Goal: Task Accomplishment & Management: Use online tool/utility

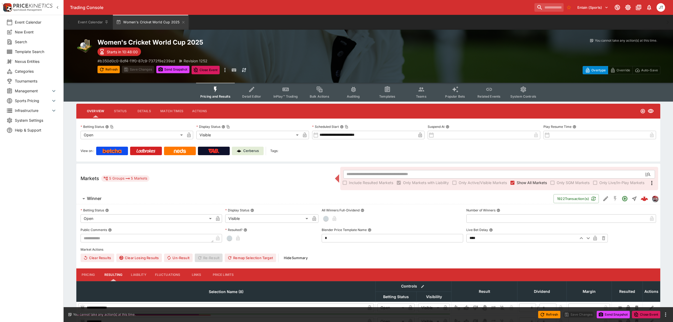
click at [86, 200] on icon "button" at bounding box center [84, 198] width 6 height 6
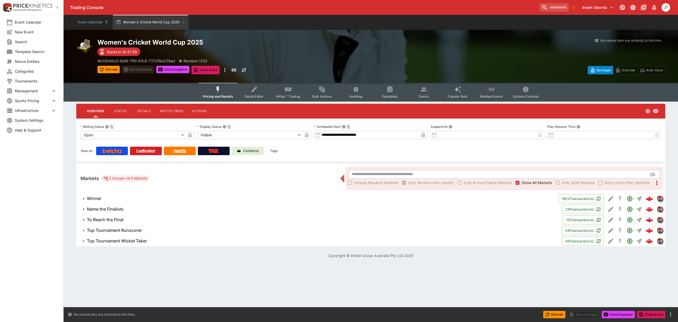
click at [124, 231] on h6 "Top Tournament Runscorer" at bounding box center [114, 230] width 55 height 6
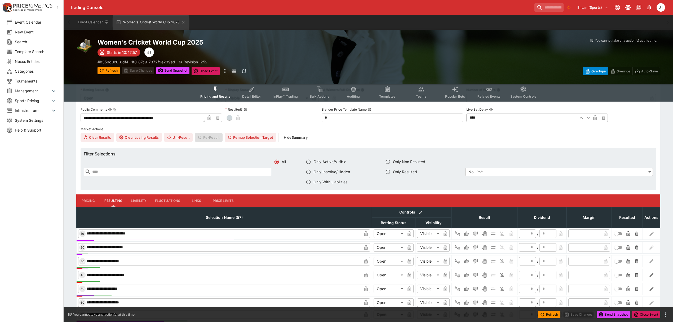
scroll to position [155, 0]
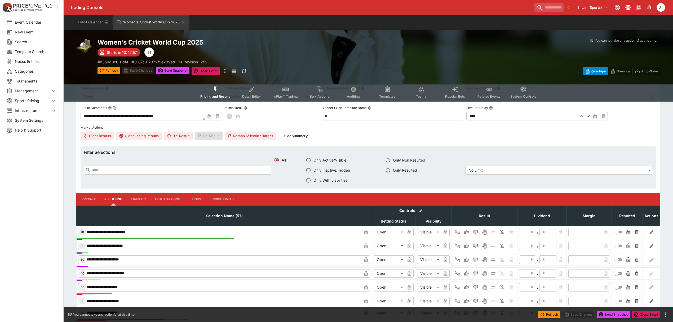
click at [139, 196] on button "Liability" at bounding box center [139, 199] width 24 height 13
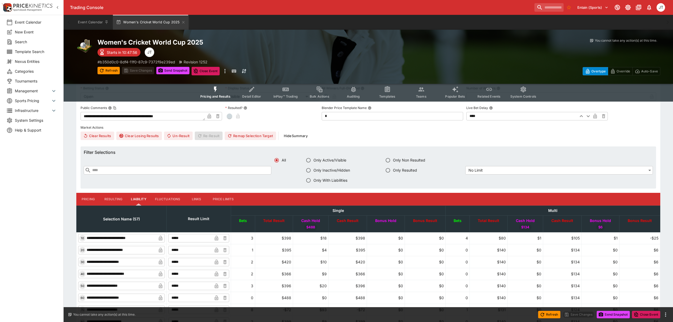
click at [134, 170] on input "text" at bounding box center [181, 170] width 180 height 8
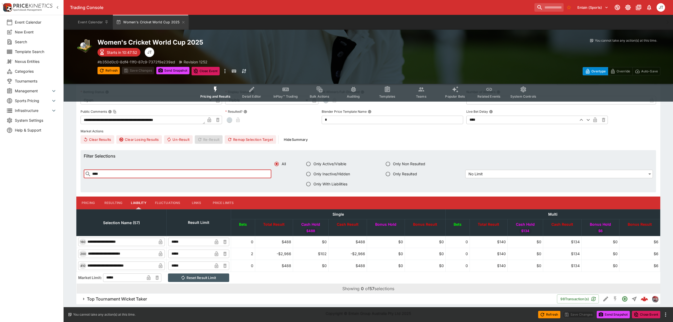
type input "****"
click at [91, 203] on button "Pricing" at bounding box center [88, 202] width 24 height 13
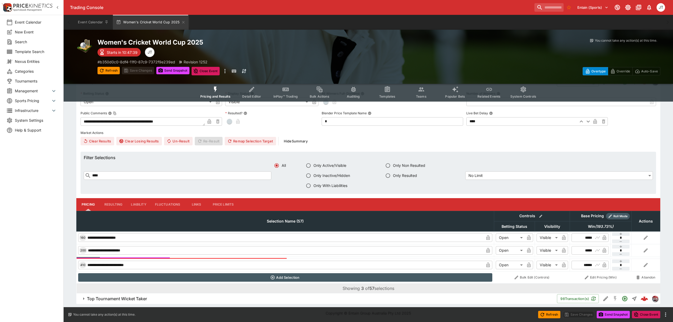
scroll to position [0, 0]
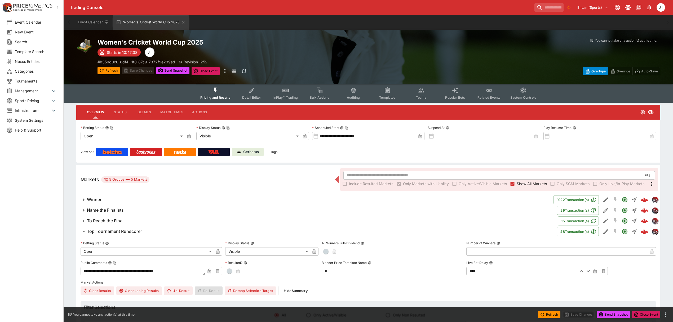
click at [247, 150] on p "Cerberus" at bounding box center [251, 151] width 16 height 5
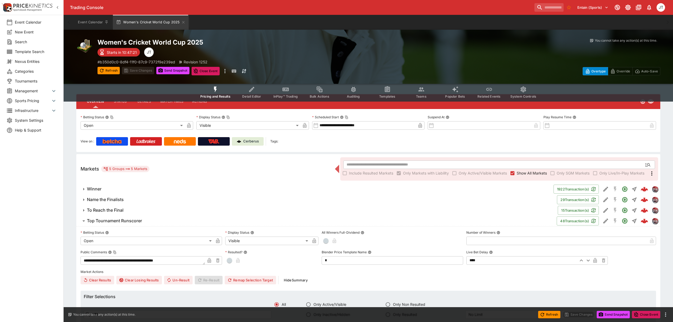
scroll to position [11, 0]
click at [128, 220] on h6 "Top Tournament Runscorer" at bounding box center [114, 220] width 55 height 6
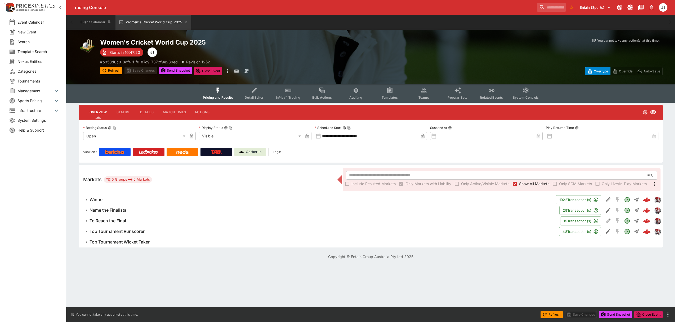
scroll to position [0, 0]
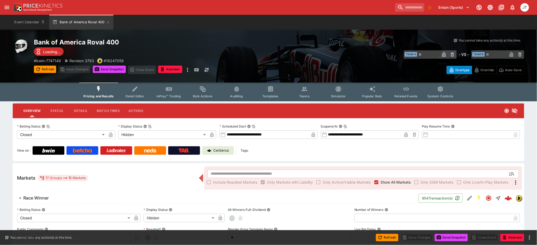
click at [31, 199] on h6 "Race Winner" at bounding box center [35, 198] width 25 height 6
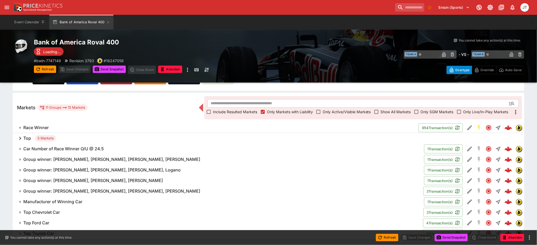
scroll to position [70, 0]
click at [31, 129] on h6 "Race Winner" at bounding box center [35, 128] width 25 height 6
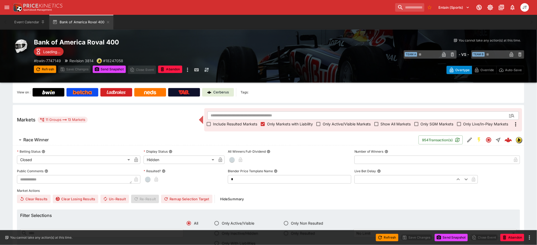
scroll to position [55, 0]
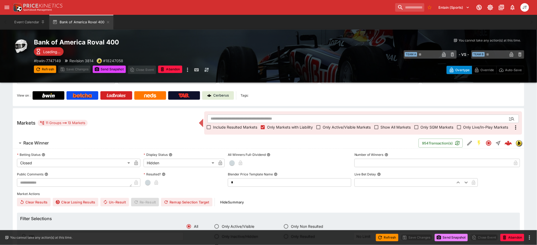
click at [448, 240] on button "Send Snapshot" at bounding box center [451, 237] width 33 height 7
click at [149, 185] on span "button" at bounding box center [147, 182] width 5 height 5
type input "*"
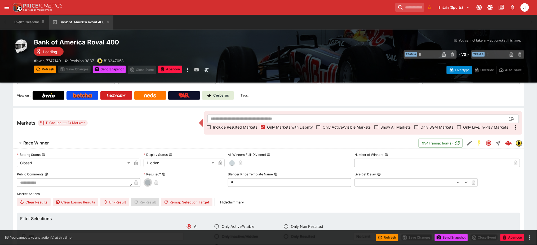
type input "*"
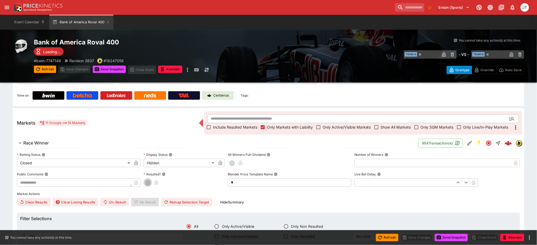
type input "*"
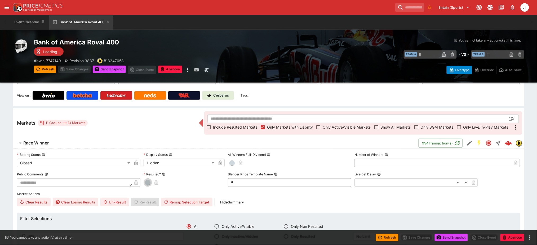
type input "*"
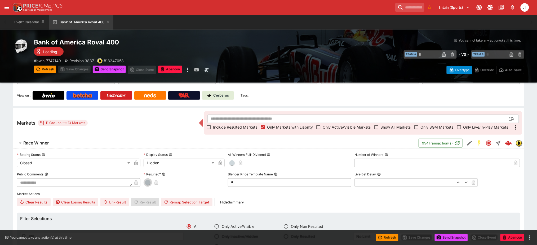
type input "*"
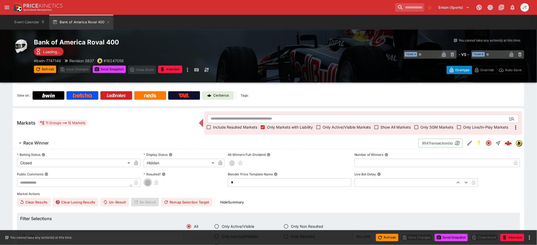
type input "*"
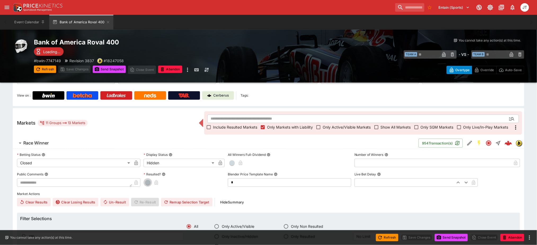
type input "*"
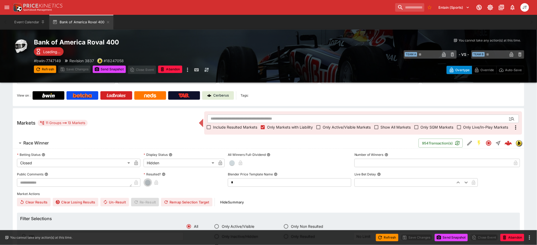
type input "*"
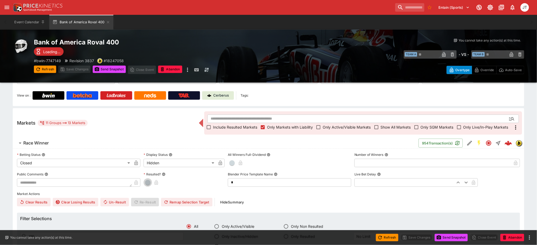
type input "*"
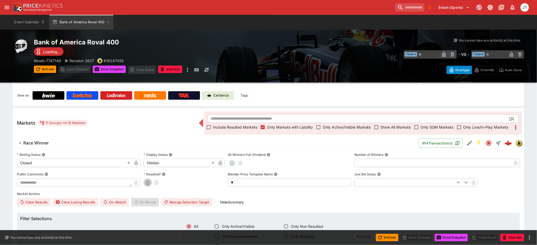
type input "*"
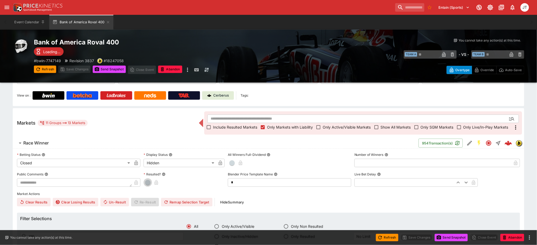
type input "*"
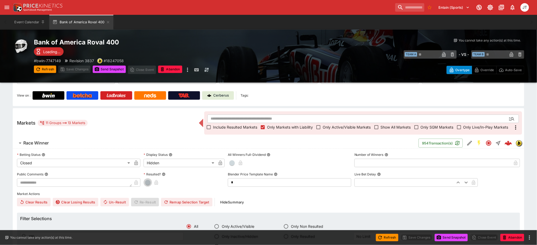
type input "*"
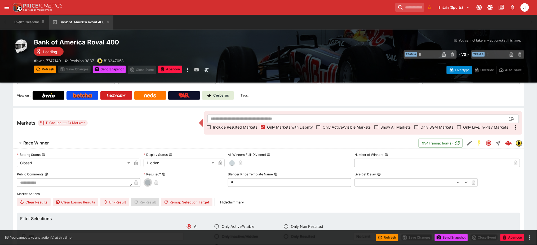
type input "*"
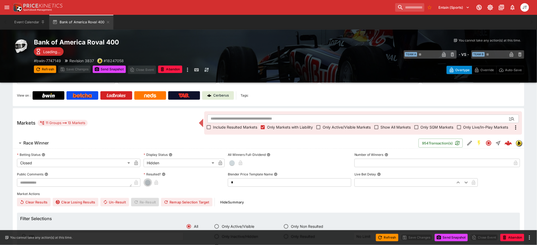
type input "*"
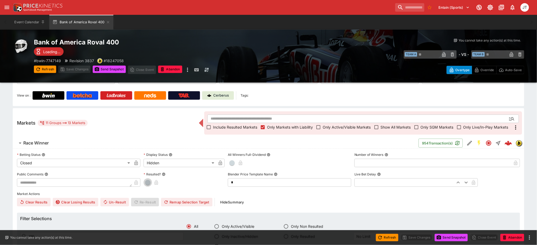
type input "*"
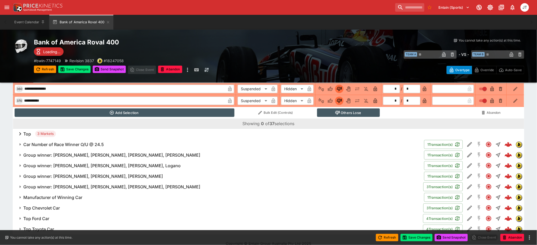
scroll to position [726, 0]
click at [415, 238] on button "Save Changes" at bounding box center [417, 237] width 32 height 7
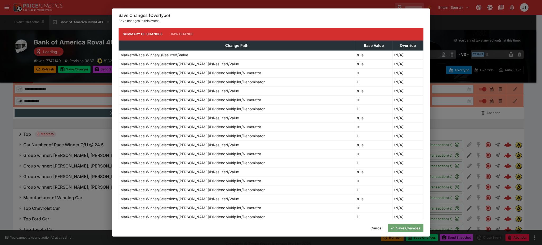
click at [400, 231] on button "Save Changes" at bounding box center [406, 228] width 36 height 8
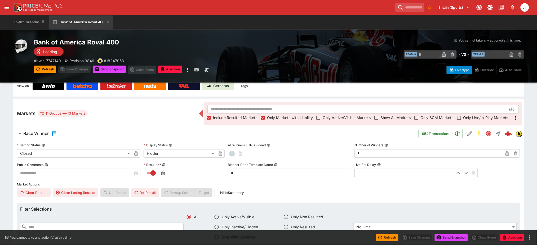
scroll to position [61, 0]
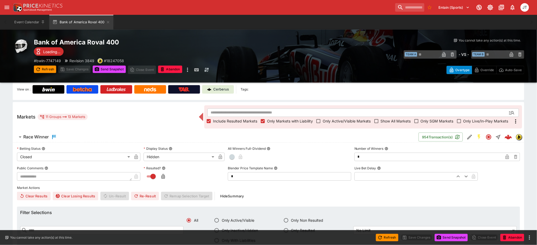
click at [45, 140] on div "Race Winner" at bounding box center [40, 137] width 34 height 6
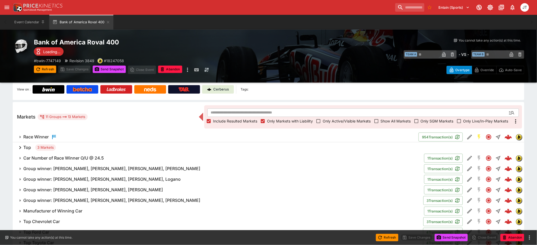
click at [28, 147] on h6 "Top" at bounding box center [27, 148] width 8 height 6
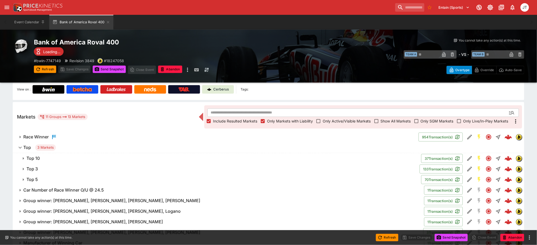
click at [39, 158] on h6 "Top 10" at bounding box center [32, 159] width 13 height 6
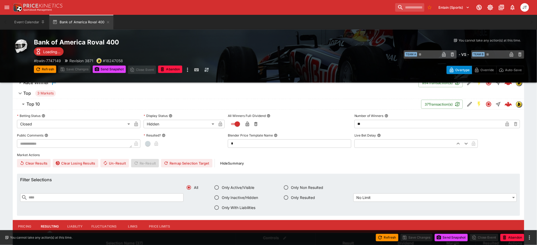
scroll to position [116, 0]
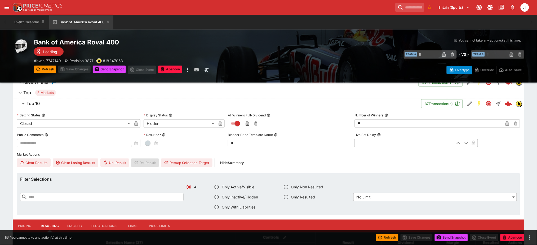
click at [92, 198] on input "text" at bounding box center [106, 197] width 156 height 8
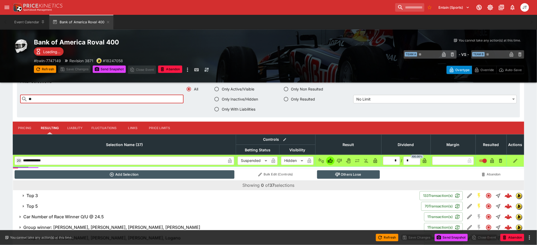
type input "*"
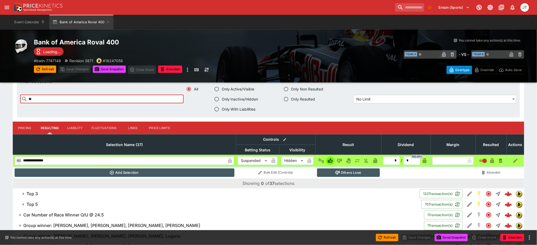
type input "*"
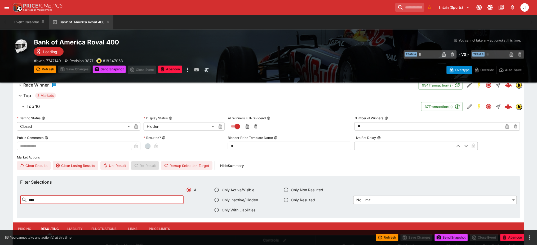
scroll to position [107, 0]
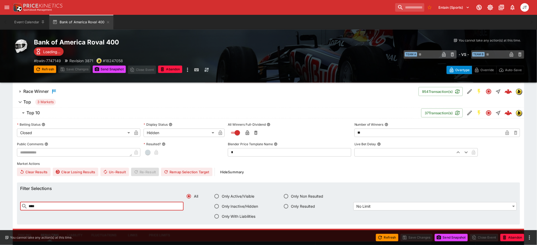
type input "****"
click at [147, 155] on span "button" at bounding box center [147, 152] width 5 height 5
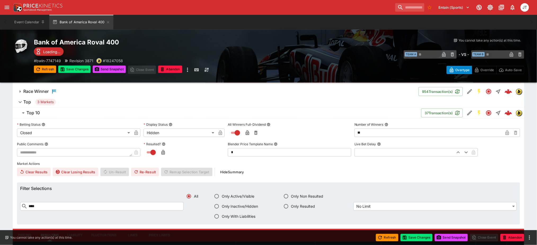
click at [35, 114] on h6 "Top 10" at bounding box center [32, 113] width 13 height 6
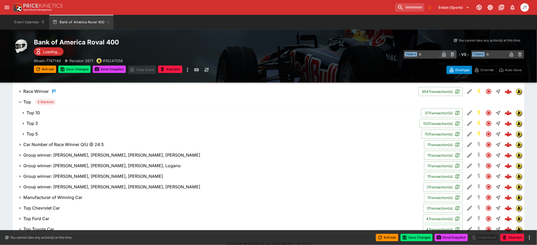
click at [37, 124] on h6 "Top 3" at bounding box center [31, 124] width 11 height 6
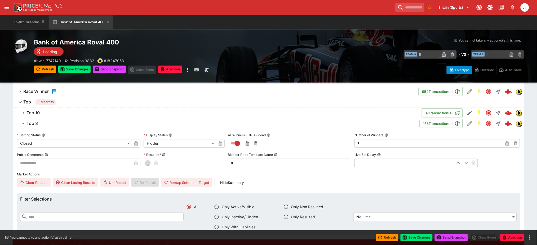
click at [34, 109] on button "Top 10" at bounding box center [217, 113] width 408 height 11
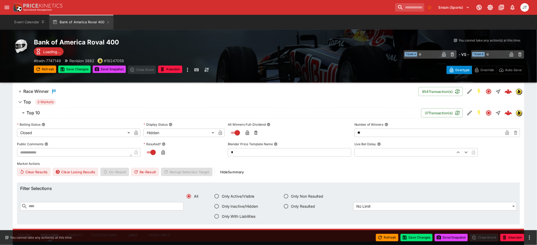
click at [25, 114] on icon "button" at bounding box center [23, 113] width 6 height 6
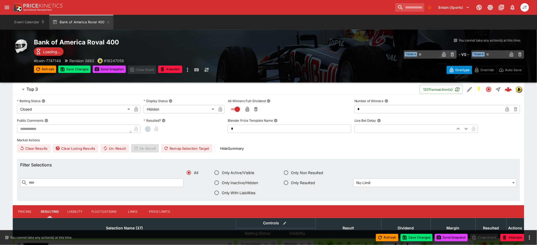
scroll to position [141, 0]
click at [149, 130] on span "button" at bounding box center [147, 129] width 5 height 5
type input "*"
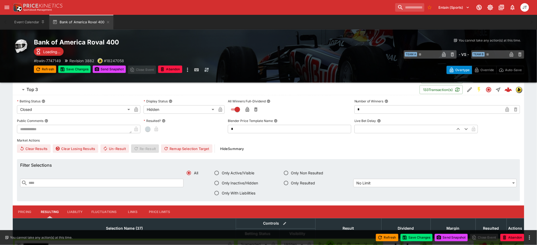
type input "*"
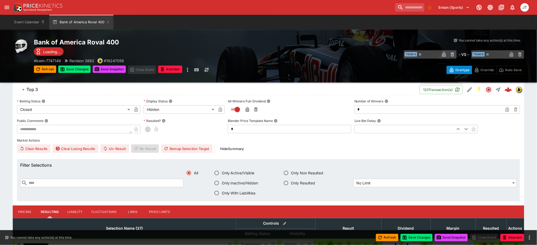
type input "*"
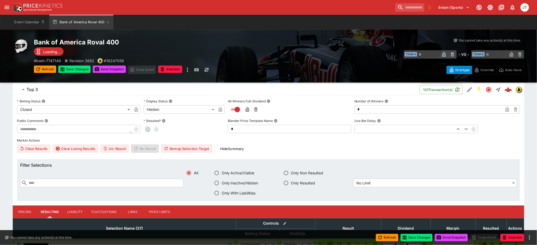
type input "*"
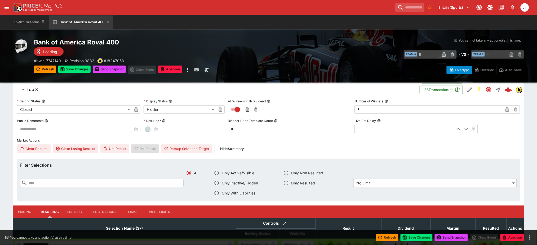
type input "*"
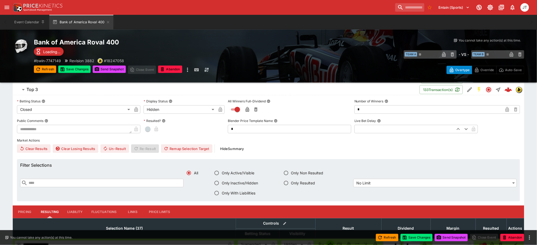
type input "*"
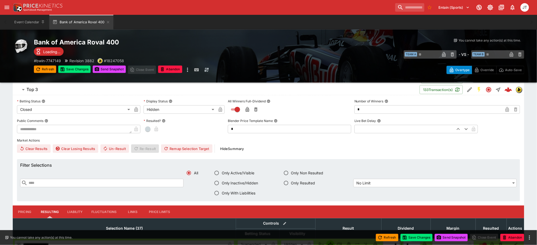
type input "*"
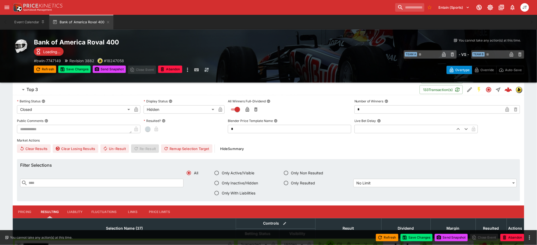
type input "*"
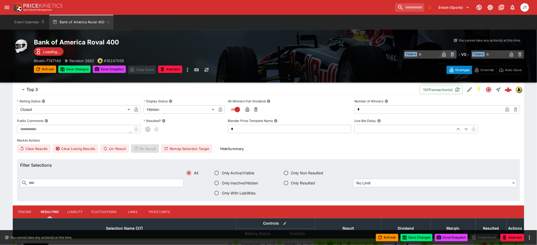
type input "*"
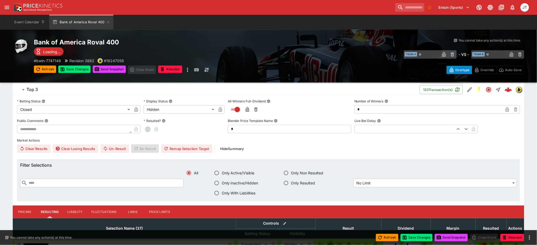
type input "*"
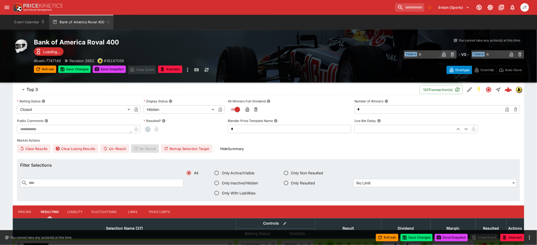
type input "*"
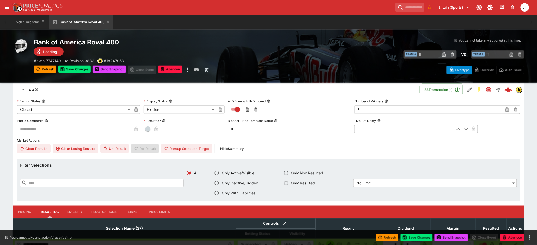
type input "*"
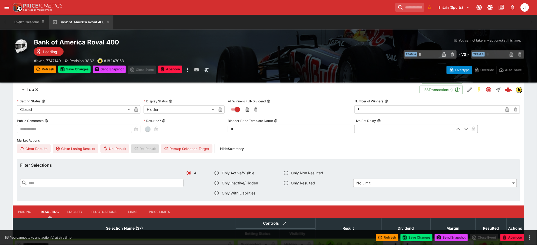
type input "*"
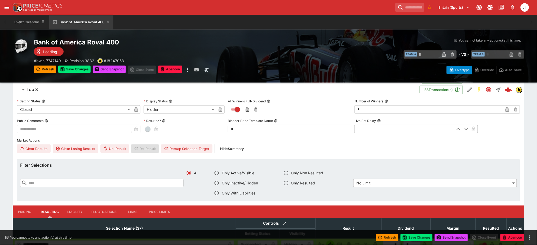
type input "*"
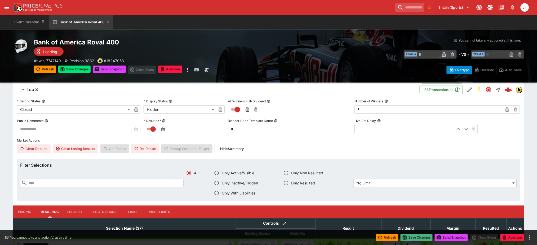
click at [406, 237] on icon "button" at bounding box center [404, 237] width 5 height 5
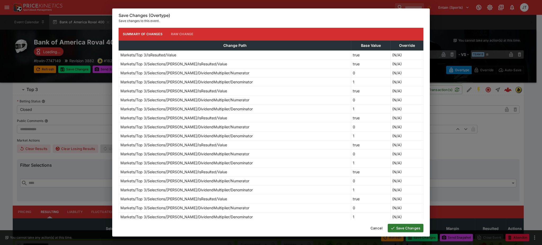
click at [406, 224] on div "Cancel Save Changes" at bounding box center [271, 228] width 318 height 17
click at [407, 226] on button "Save Changes" at bounding box center [406, 228] width 36 height 8
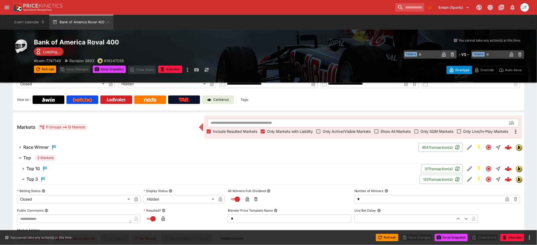
scroll to position [51, 0]
click at [32, 179] on h6 "Top 3" at bounding box center [31, 179] width 11 height 6
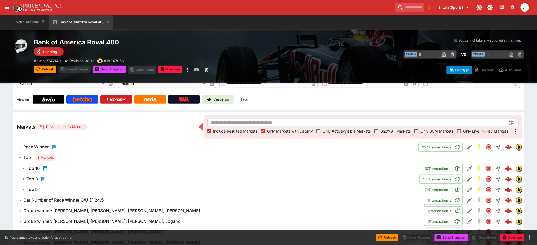
click at [31, 189] on h6 "Top 5" at bounding box center [31, 190] width 11 height 6
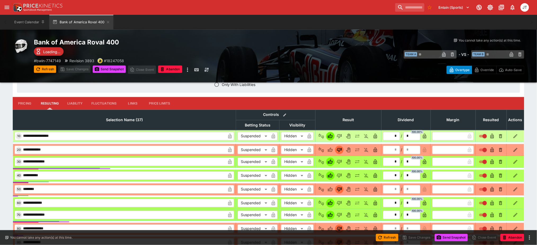
scroll to position [138, 0]
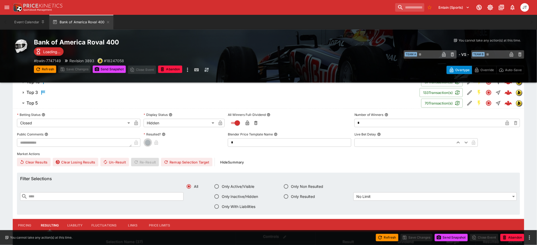
click at [148, 139] on button "button" at bounding box center [148, 143] width 8 height 8
type input "*"
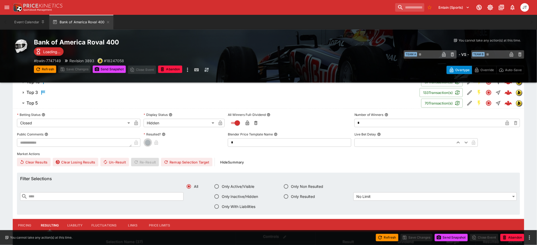
type input "*"
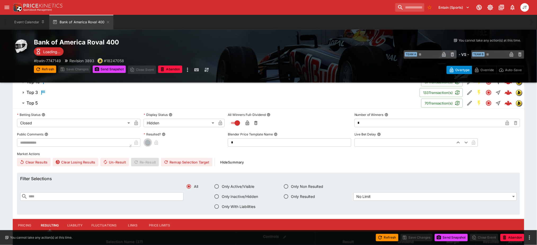
type input "*"
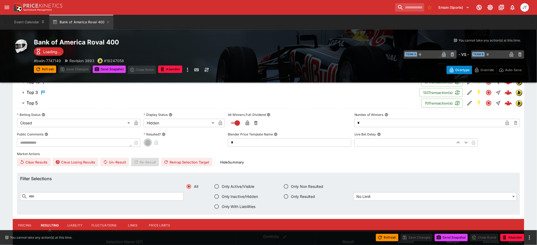
type input "*"
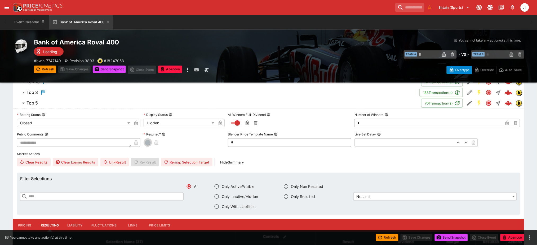
type input "*"
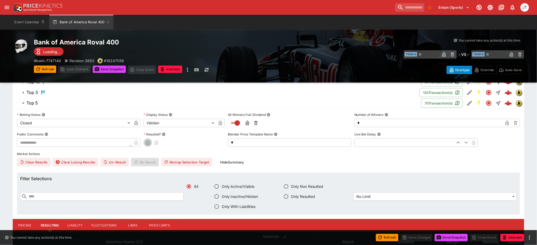
type input "*"
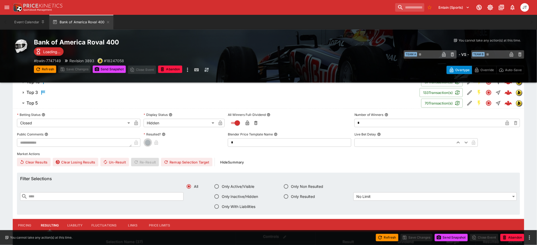
type input "*"
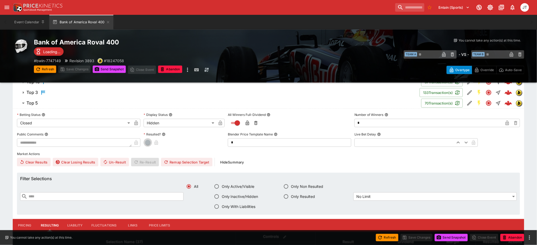
type input "*"
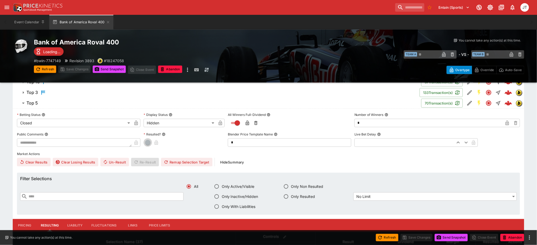
type input "*"
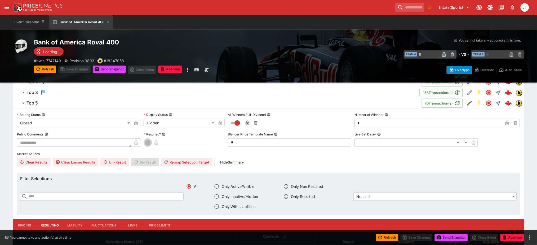
type input "*"
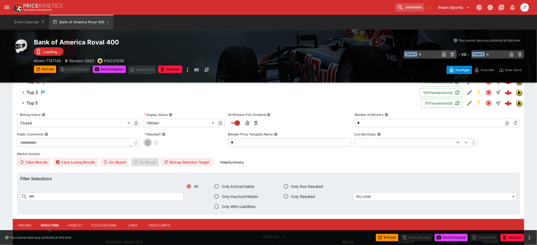
type input "*"
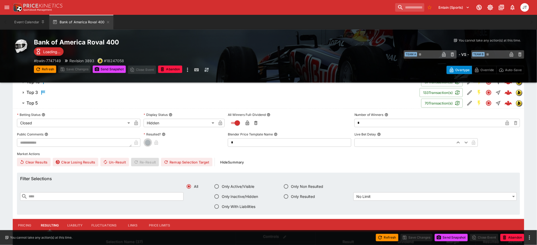
type input "*"
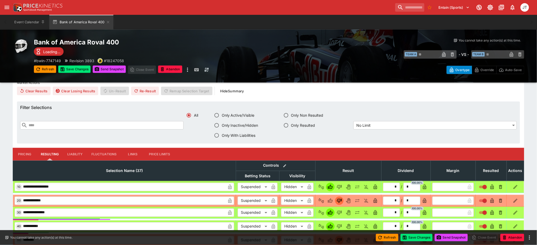
scroll to position [214, 0]
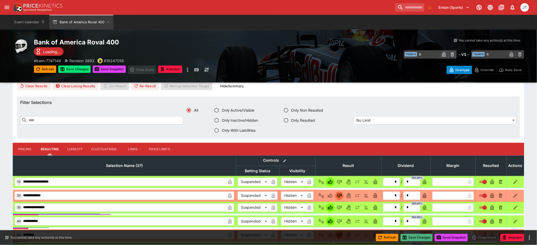
click at [419, 236] on button "Save Changes" at bounding box center [417, 237] width 32 height 7
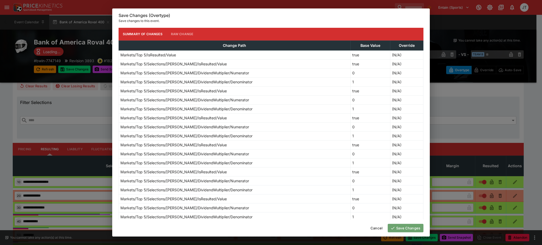
click at [408, 228] on button "Save Changes" at bounding box center [406, 228] width 36 height 8
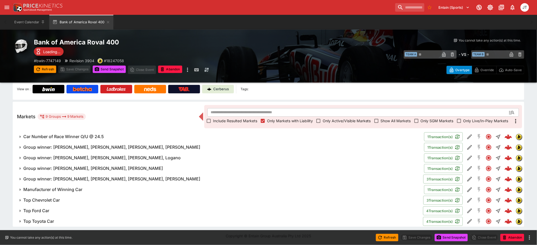
scroll to position [61, 0]
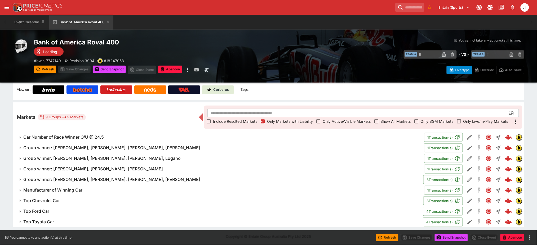
click at [56, 137] on h6 "Car Number of Race Winner O/U @ 24.5" at bounding box center [63, 138] width 81 height 6
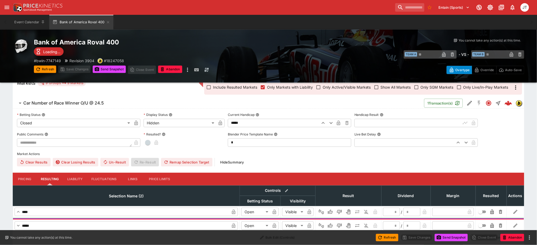
scroll to position [95, 0]
click at [328, 210] on icon "Win" at bounding box center [330, 211] width 5 height 5
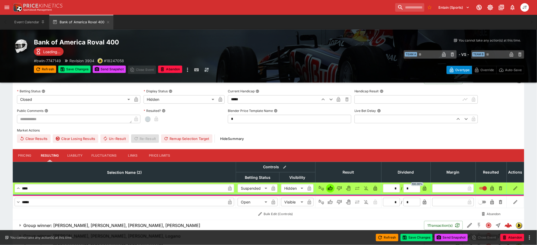
scroll to position [118, 0]
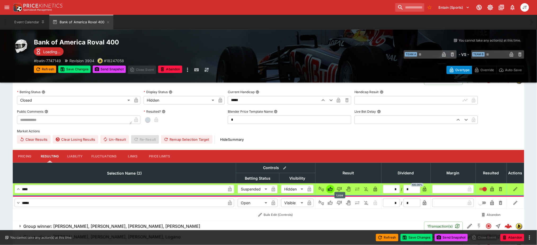
click at [341, 204] on icon "Lose" at bounding box center [339, 203] width 5 height 5
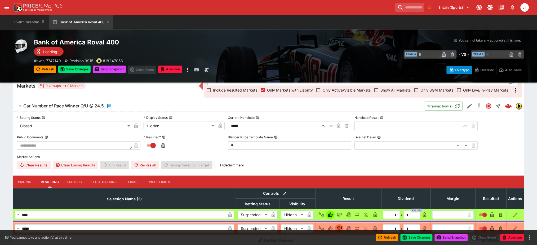
scroll to position [92, 0]
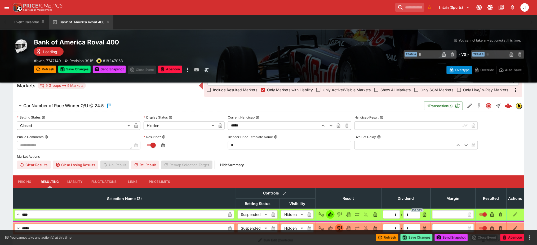
click at [411, 239] on button "Save Changes" at bounding box center [417, 237] width 32 height 7
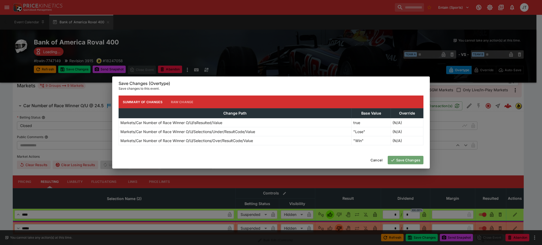
click at [405, 161] on button "Save Changes" at bounding box center [406, 160] width 36 height 8
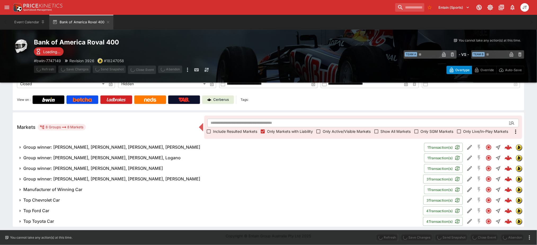
scroll to position [50, 0]
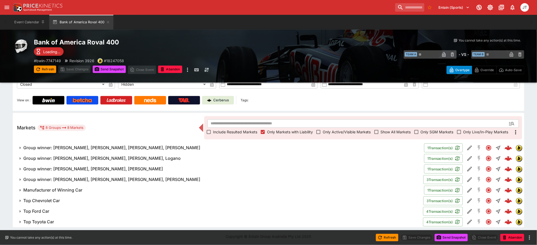
click at [69, 146] on h6 "Group winner: [PERSON_NAME], [PERSON_NAME], [PERSON_NAME], [PERSON_NAME]" at bounding box center [111, 148] width 177 height 6
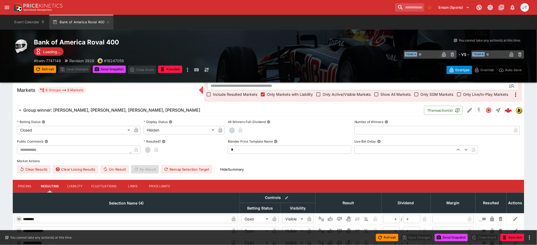
scroll to position [59, 0]
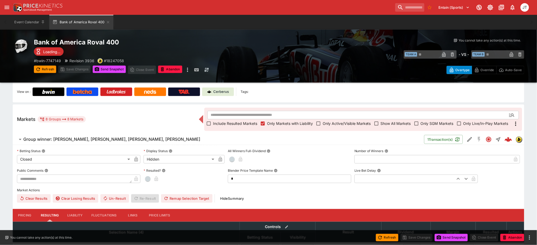
click at [78, 140] on h6 "Group winner: [PERSON_NAME], [PERSON_NAME], [PERSON_NAME], [PERSON_NAME]" at bounding box center [111, 140] width 177 height 6
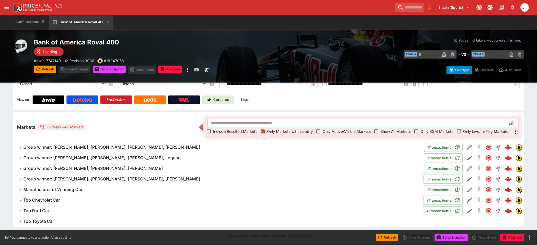
scroll to position [50, 0]
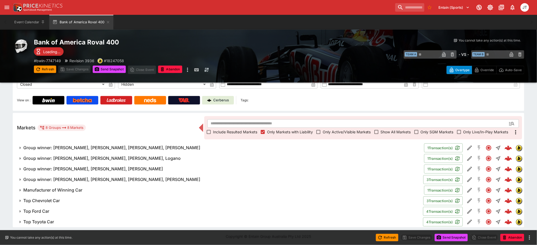
click at [70, 188] on h6 "Manufacturer of Winning Car" at bounding box center [52, 191] width 59 height 6
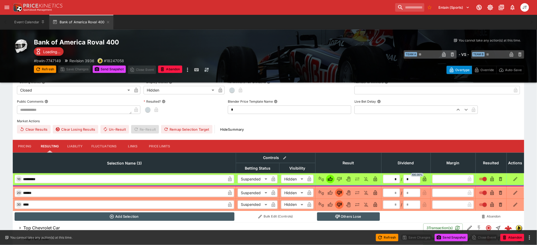
scroll to position [128, 0]
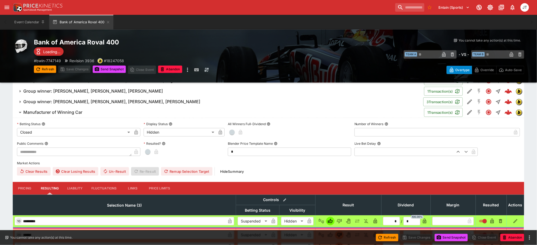
click at [146, 153] on span "button" at bounding box center [147, 151] width 5 height 5
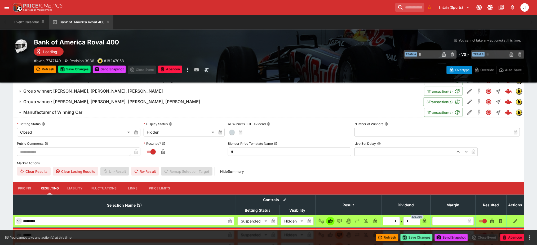
click at [412, 240] on button "Save Changes" at bounding box center [417, 237] width 32 height 7
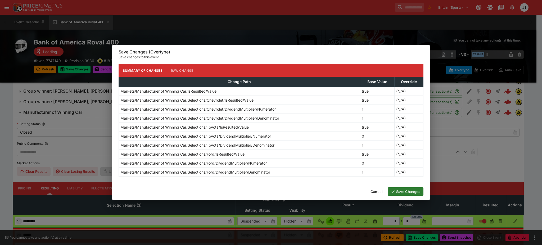
click at [402, 190] on button "Save Changes" at bounding box center [406, 192] width 36 height 8
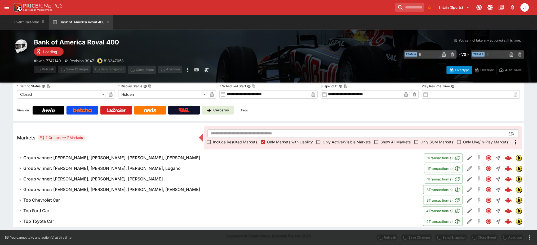
scroll to position [40, 0]
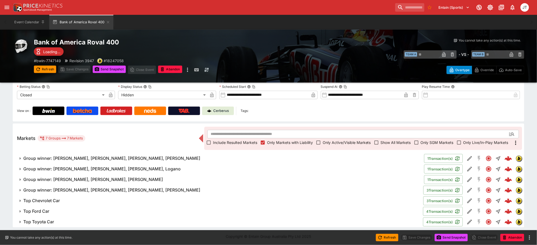
click at [60, 199] on h6 "Top Chevrolet Car" at bounding box center [41, 201] width 37 height 6
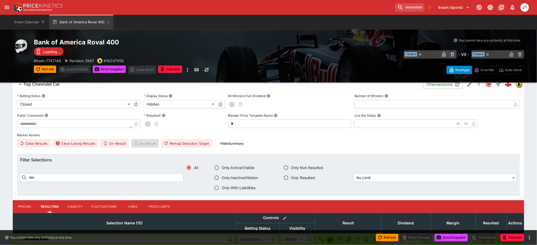
scroll to position [156, 0]
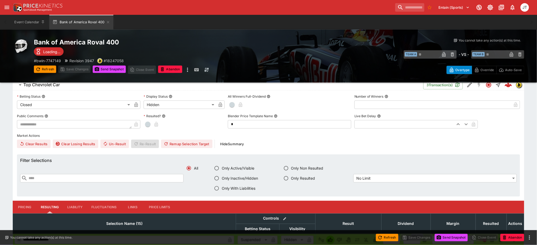
click at [148, 125] on span "button" at bounding box center [147, 124] width 5 height 5
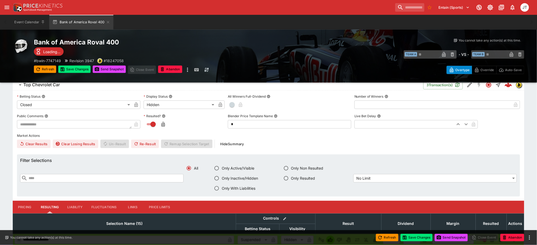
click at [33, 87] on h6 "Top Chevrolet Car" at bounding box center [41, 85] width 37 height 6
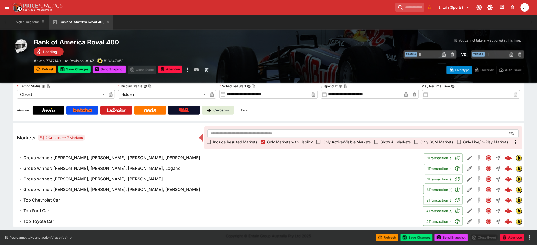
scroll to position [40, 0]
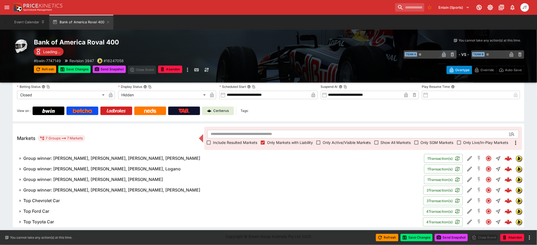
click at [31, 210] on h6 "Top Ford Car" at bounding box center [36, 212] width 26 height 6
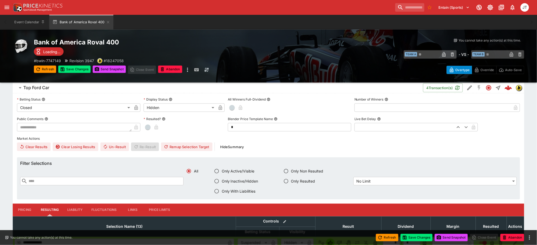
scroll to position [156, 0]
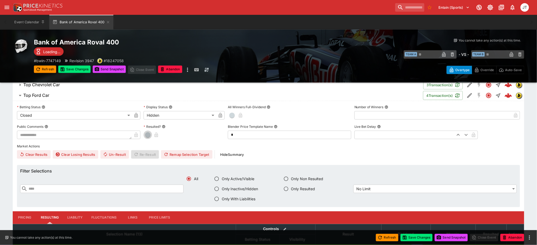
click at [150, 135] on span "button" at bounding box center [147, 134] width 5 height 5
click at [47, 99] on button "Top Ford Car" at bounding box center [218, 95] width 410 height 11
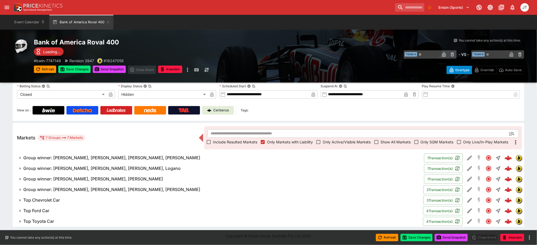
scroll to position [40, 0]
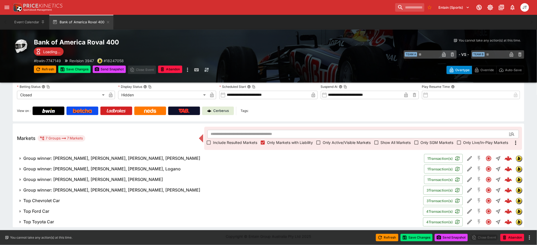
click at [42, 223] on h6 "Top Toyota Car" at bounding box center [38, 222] width 31 height 6
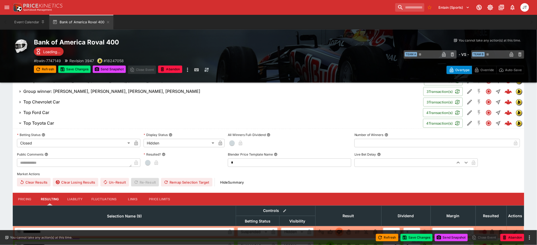
scroll to position [138, 0]
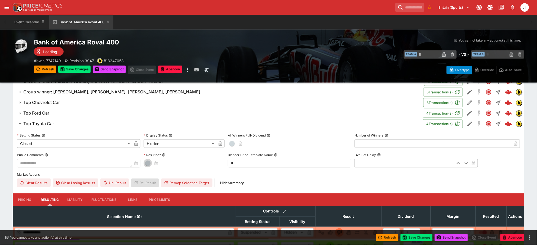
click at [147, 163] on span "button" at bounding box center [147, 163] width 5 height 5
click at [410, 239] on button "Save Changes" at bounding box center [417, 237] width 32 height 7
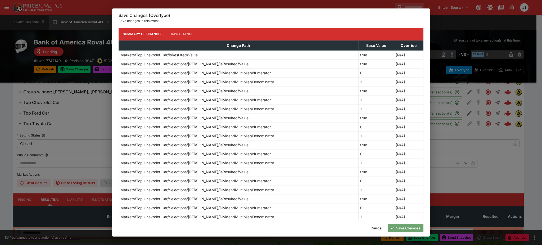
click at [399, 228] on button "Save Changes" at bounding box center [406, 228] width 36 height 8
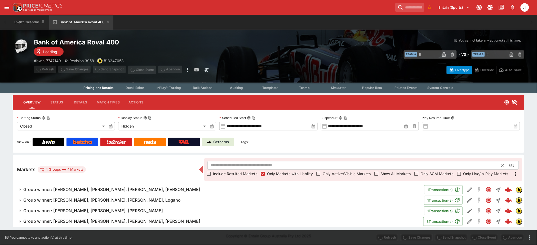
scroll to position [8, 0]
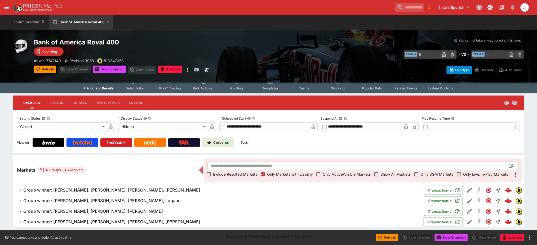
click at [94, 188] on h6 "Group winner: [PERSON_NAME], [PERSON_NAME], [PERSON_NAME], [PERSON_NAME]" at bounding box center [111, 191] width 177 height 6
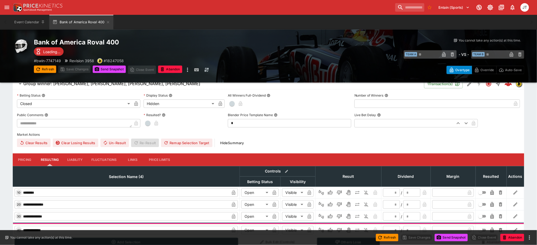
scroll to position [132, 0]
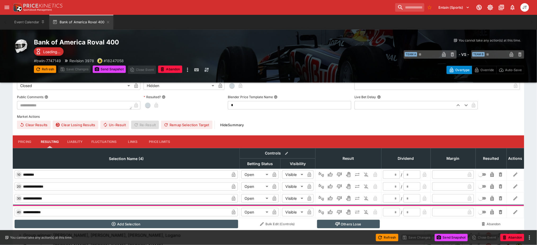
click at [28, 140] on button "Pricing" at bounding box center [25, 142] width 24 height 13
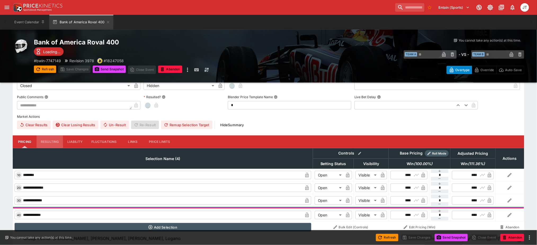
click at [53, 142] on button "Resulting" at bounding box center [50, 142] width 26 height 13
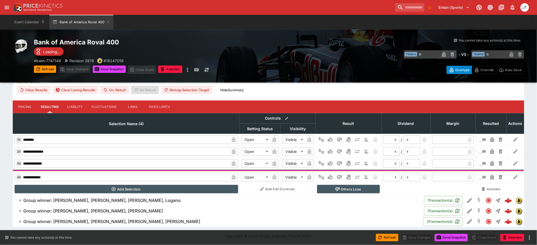
scroll to position [167, 0]
click at [333, 165] on icon "Win" at bounding box center [330, 163] width 5 height 5
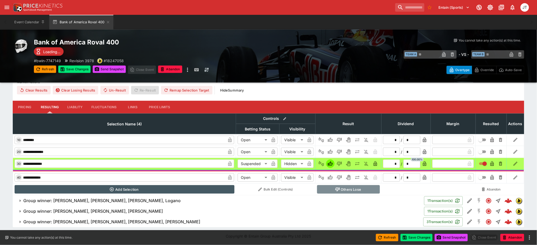
click at [343, 189] on button "Others Lose" at bounding box center [348, 189] width 63 height 8
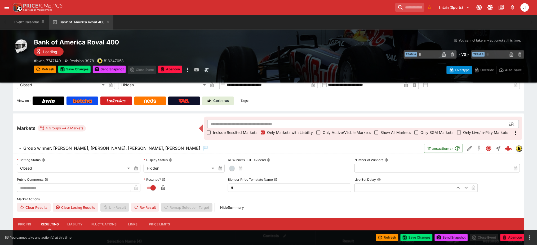
scroll to position [46, 0]
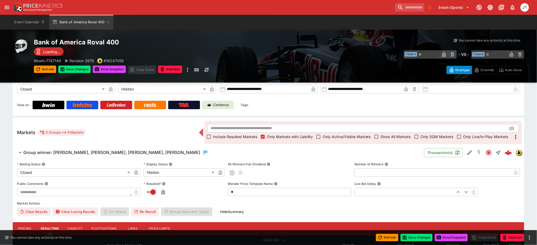
click at [105, 152] on h6 "Group winner: [PERSON_NAME], [PERSON_NAME], [PERSON_NAME], [PERSON_NAME]" at bounding box center [111, 153] width 177 height 6
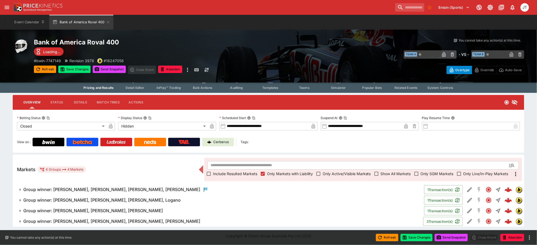
scroll to position [8, 0]
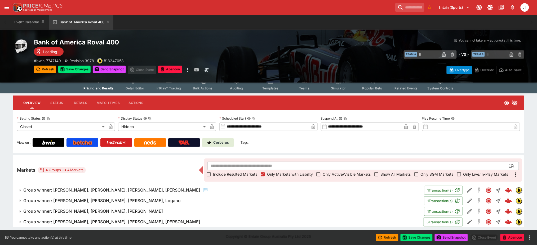
click at [70, 201] on h6 "Group winner: [PERSON_NAME], [PERSON_NAME], [PERSON_NAME], Logano" at bounding box center [101, 201] width 157 height 6
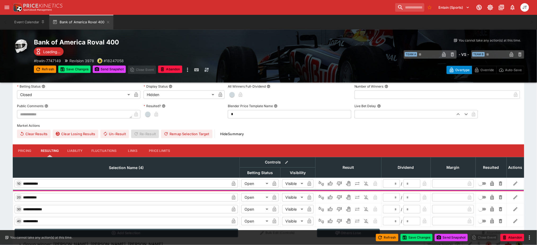
scroll to position [144, 0]
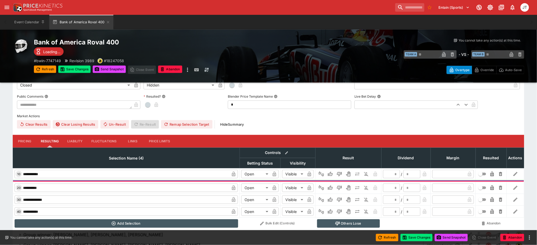
click at [24, 142] on button "Pricing" at bounding box center [25, 141] width 24 height 13
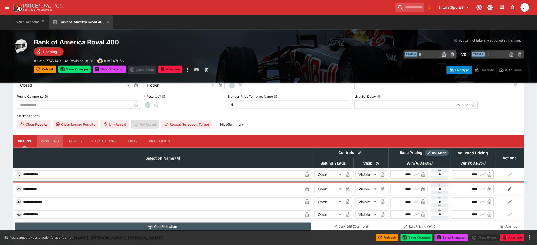
click at [49, 141] on button "Resulting" at bounding box center [50, 141] width 26 height 13
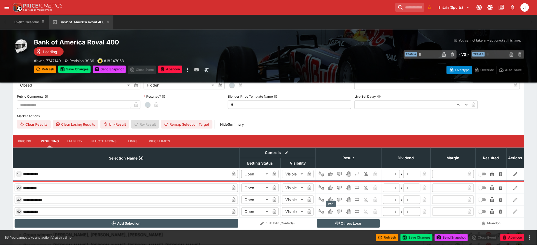
click at [331, 209] on icon "Win" at bounding box center [330, 211] width 5 height 5
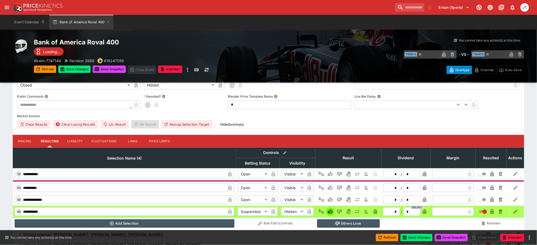
click at [341, 224] on button "Others Lose" at bounding box center [348, 224] width 63 height 8
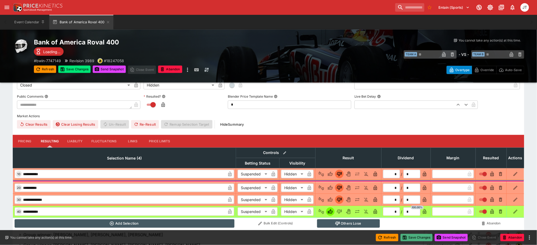
click at [415, 238] on button "Save Changes" at bounding box center [417, 237] width 32 height 7
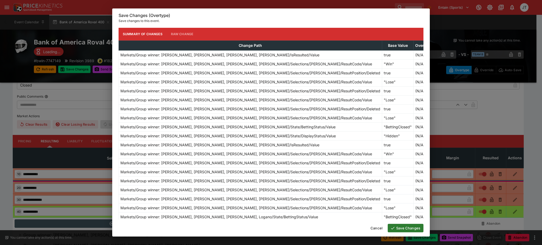
click at [400, 228] on button "Save Changes" at bounding box center [406, 228] width 36 height 8
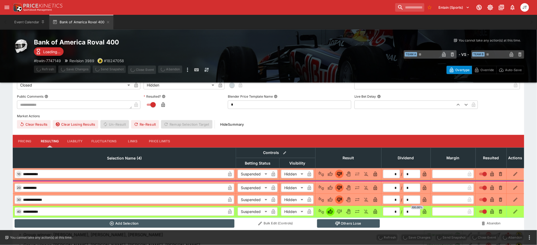
scroll to position [0, 0]
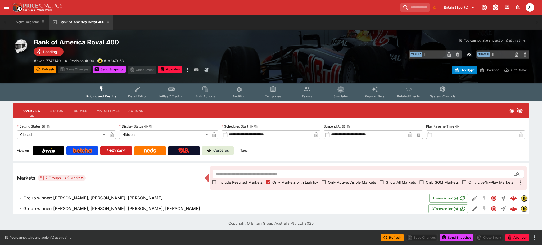
click at [79, 198] on h6 "Group winner: [PERSON_NAME], [PERSON_NAME], [PERSON_NAME]" at bounding box center [93, 198] width 140 height 6
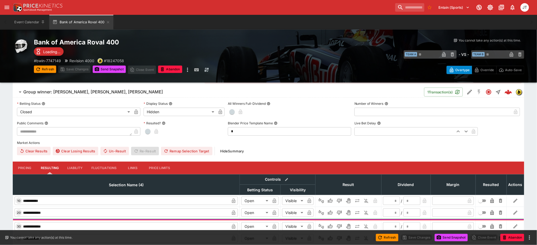
scroll to position [138, 0]
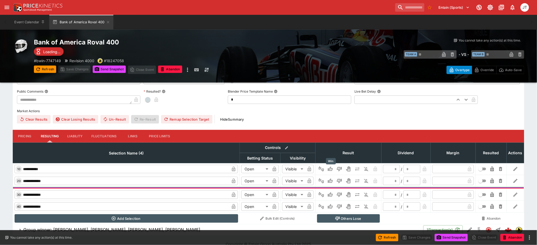
click at [329, 168] on icon "Win" at bounding box center [330, 169] width 5 height 5
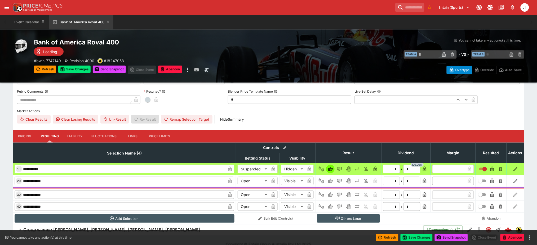
click at [335, 220] on button "Others Lose" at bounding box center [348, 219] width 63 height 8
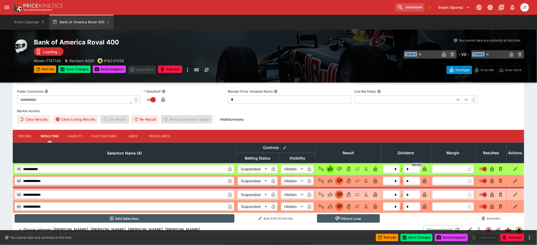
scroll to position [146, 0]
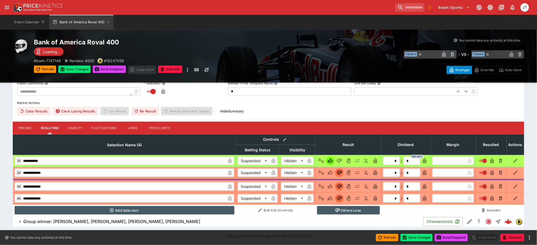
click at [53, 226] on button "Group winner: [PERSON_NAME], [PERSON_NAME], [PERSON_NAME], [PERSON_NAME]" at bounding box center [218, 222] width 411 height 11
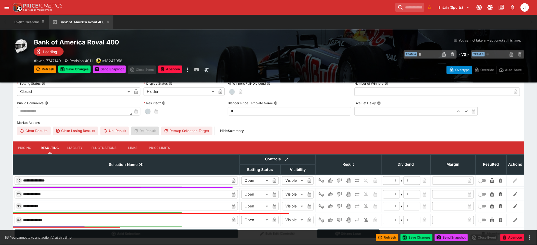
scroll to position [303, 0]
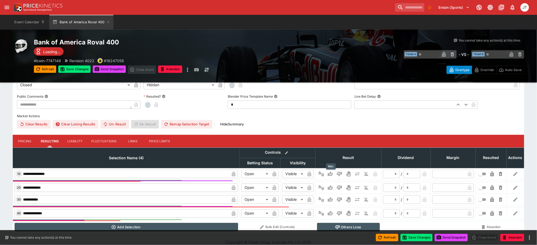
click at [328, 174] on icon "Win" at bounding box center [330, 174] width 5 height 5
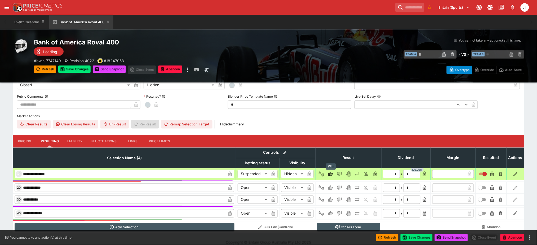
scroll to position [310, 0]
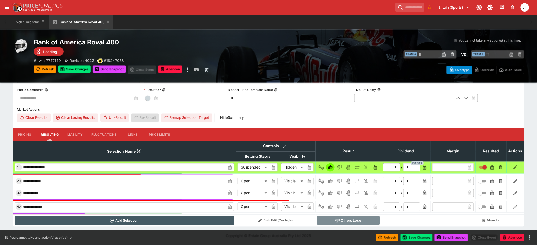
click at [350, 223] on button "Others Lose" at bounding box center [348, 221] width 63 height 8
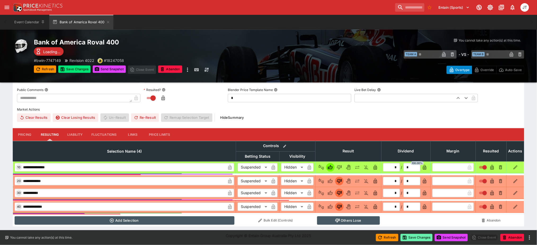
click at [416, 238] on button "Save Changes" at bounding box center [417, 237] width 32 height 7
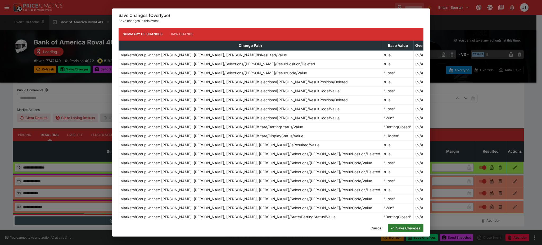
click at [403, 225] on button "Save Changes" at bounding box center [406, 228] width 36 height 8
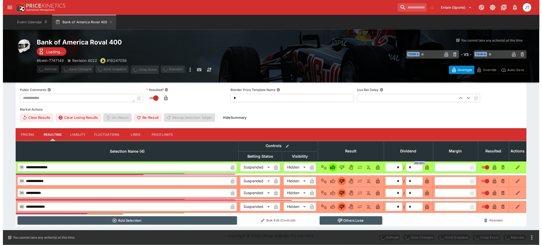
scroll to position [0, 0]
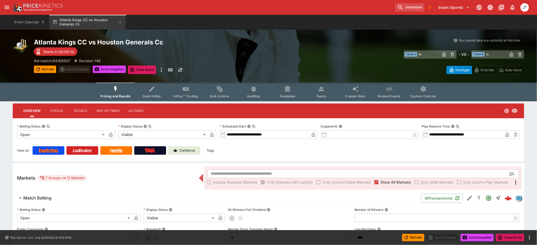
type input "**********"
click at [155, 91] on icon "Event type filters" at bounding box center [152, 89] width 7 height 7
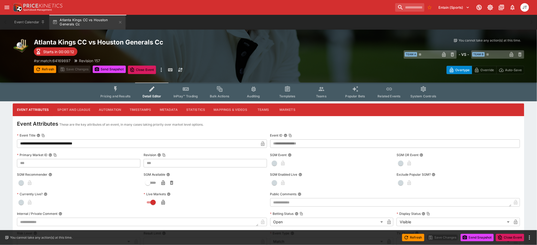
click at [73, 109] on button "Sport and League" at bounding box center [73, 110] width 41 height 13
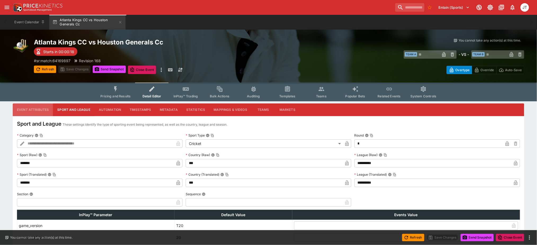
click at [33, 107] on button "Event Attributes" at bounding box center [33, 110] width 40 height 13
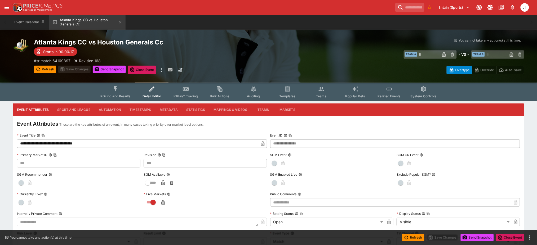
click at [127, 94] on span "Pricing and Results" at bounding box center [115, 96] width 30 height 4
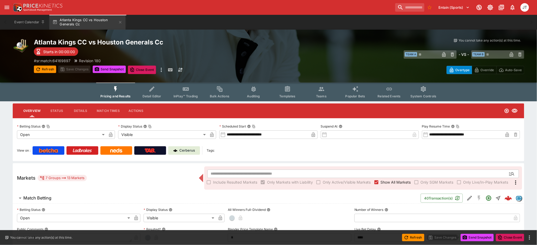
type input "**********"
type input "***"
type input "**********"
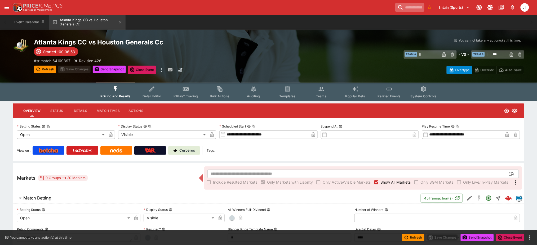
type input "**********"
type input "****"
type input "**********"
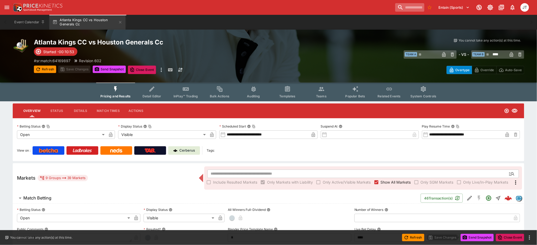
type input "**********"
type input "****"
type input "**********"
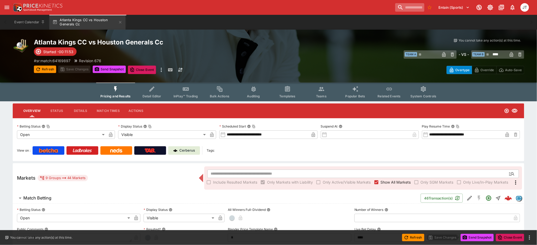
type input "**********"
type input "****"
type input "**********"
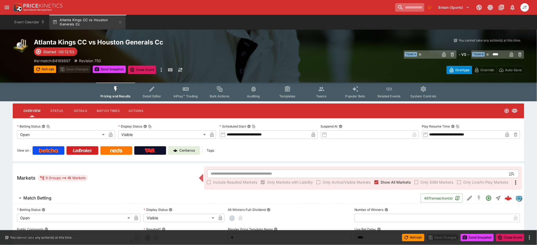
type input "**********"
type input "****"
type input "**********"
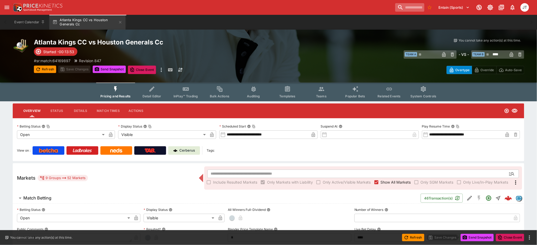
type input "****"
type input "**********"
type input "****"
type input "**********"
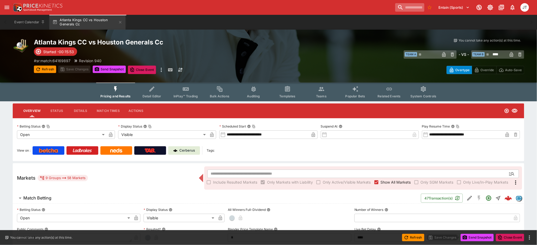
type input "**********"
type input "****"
type input "**********"
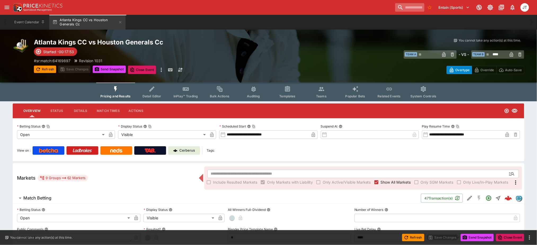
type input "**********"
type input "****"
type input "**********"
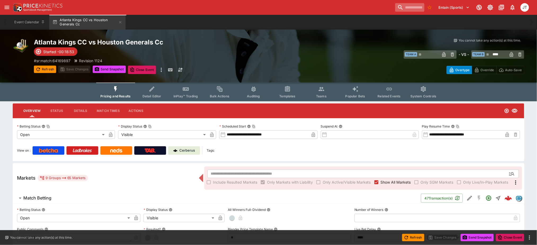
type input "**********"
type input "****"
type input "**********"
type input "****"
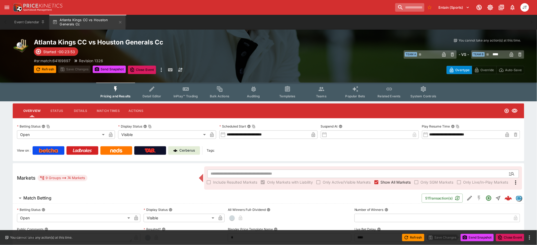
type input "**********"
type input "****"
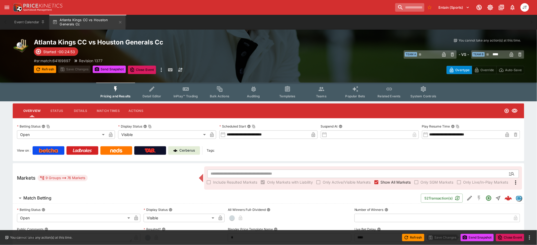
type input "**********"
type input "****"
type input "**********"
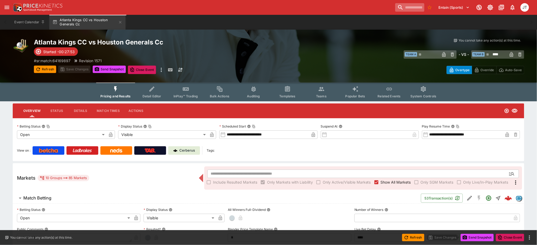
type input "****"
